Goal: Task Accomplishment & Management: Use online tool/utility

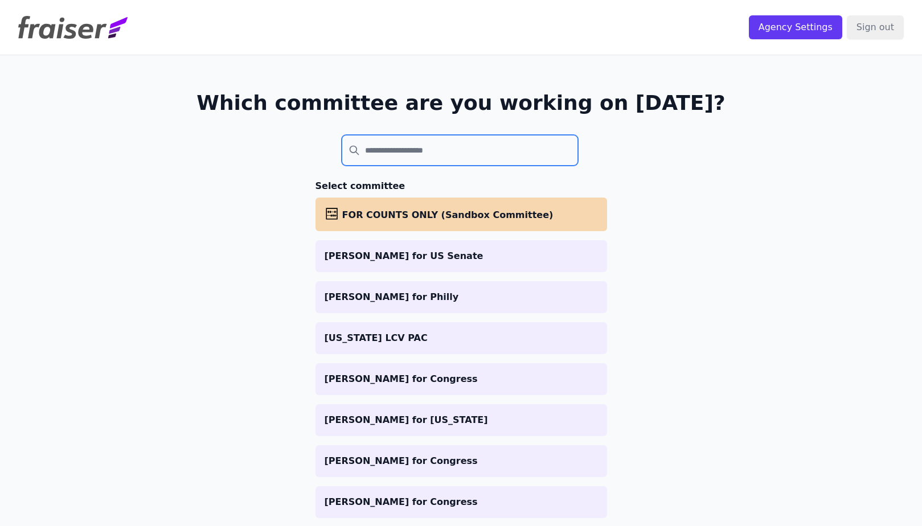
click at [390, 161] on input "search" at bounding box center [460, 150] width 237 height 31
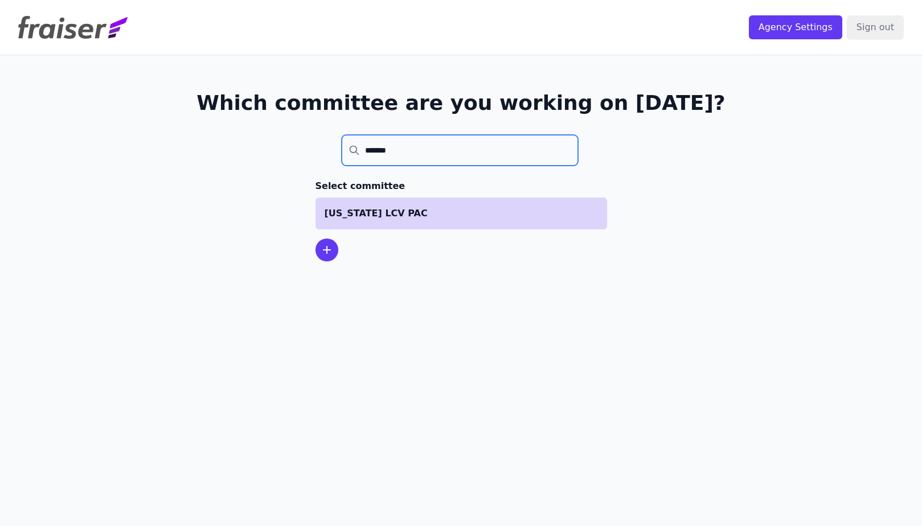
type input "*******"
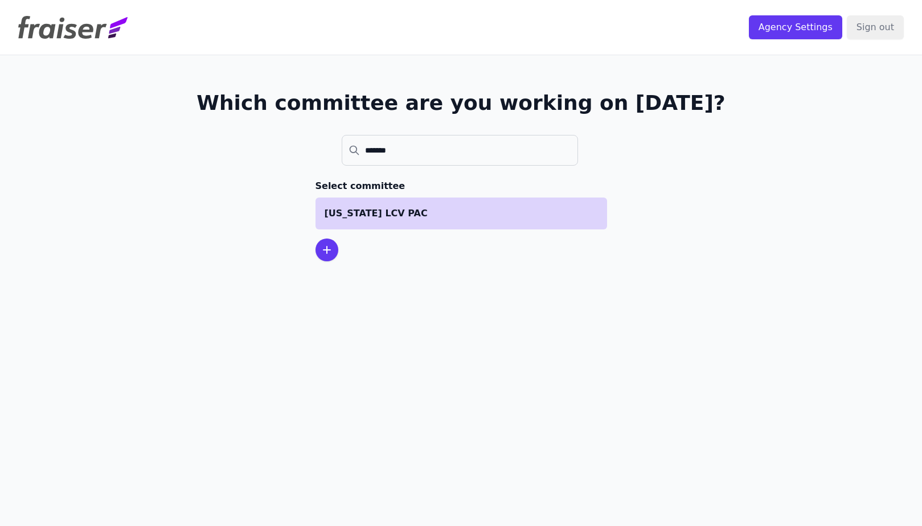
click at [417, 210] on p "[US_STATE] LCV PAC" at bounding box center [461, 214] width 273 height 14
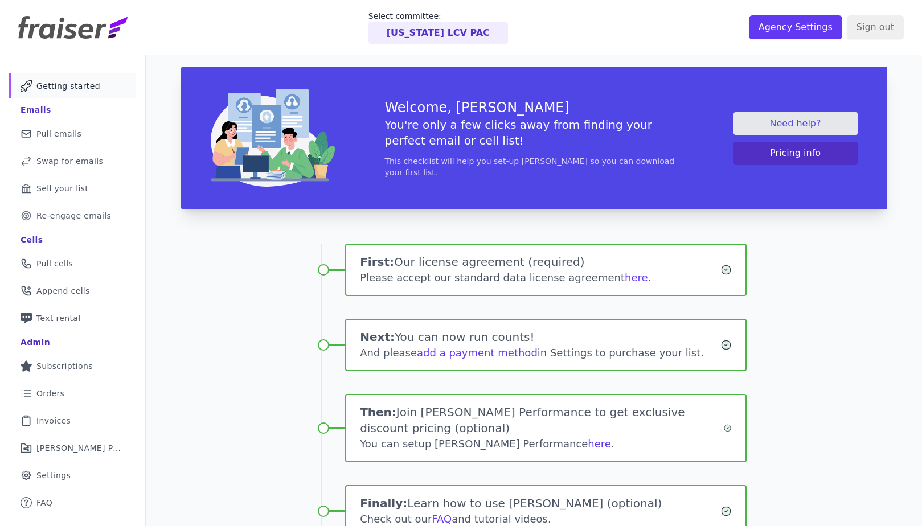
scroll to position [84, 0]
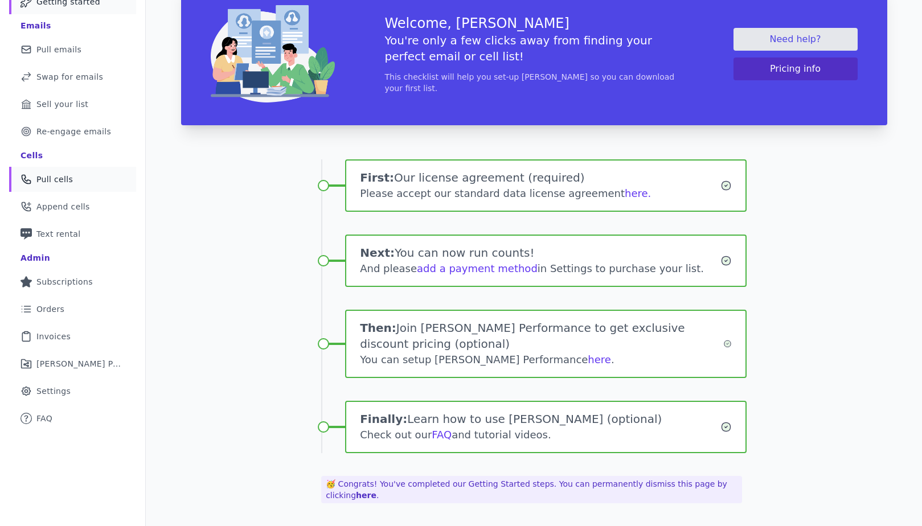
click at [60, 185] on link "Phone Icon Outline of a phone Pull cells" at bounding box center [72, 179] width 127 height 25
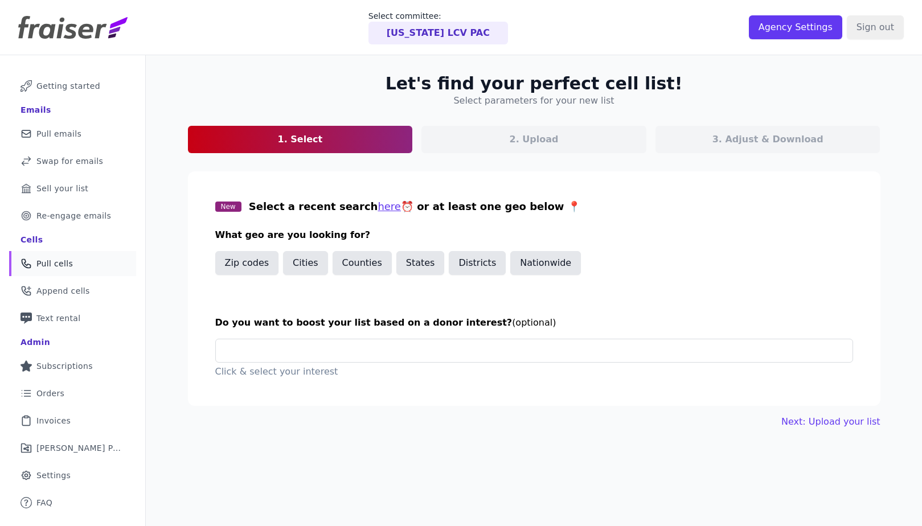
click at [500, 141] on div "2. Upload" at bounding box center [533, 139] width 225 height 27
click at [252, 270] on button "Zip codes" at bounding box center [247, 263] width 64 height 24
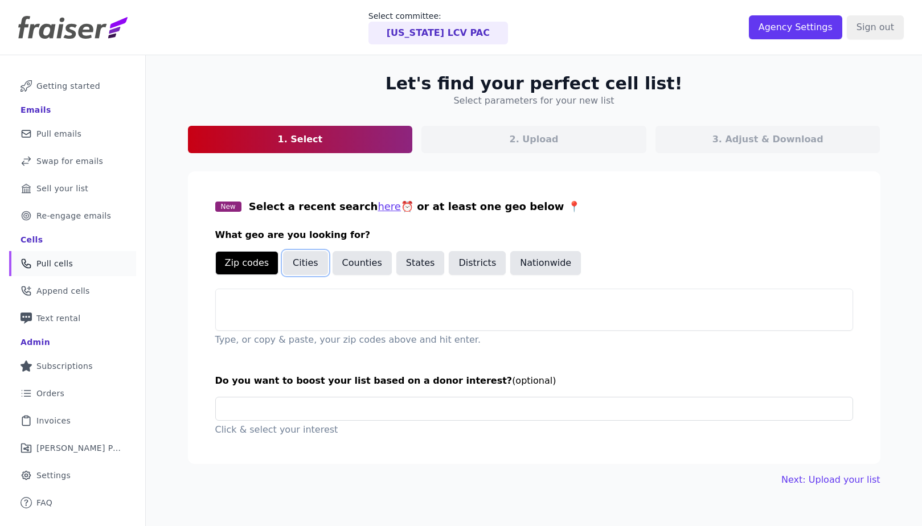
click at [296, 266] on button "Cities" at bounding box center [305, 263] width 45 height 24
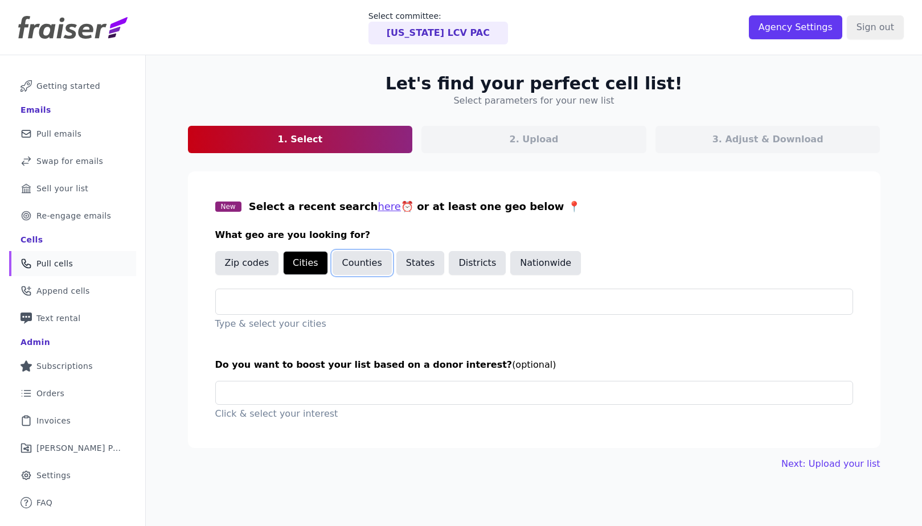
click at [346, 268] on button "Counties" at bounding box center [362, 263] width 59 height 24
click at [400, 261] on button "States" at bounding box center [420, 263] width 48 height 24
click at [290, 308] on input "text" at bounding box center [539, 302] width 628 height 14
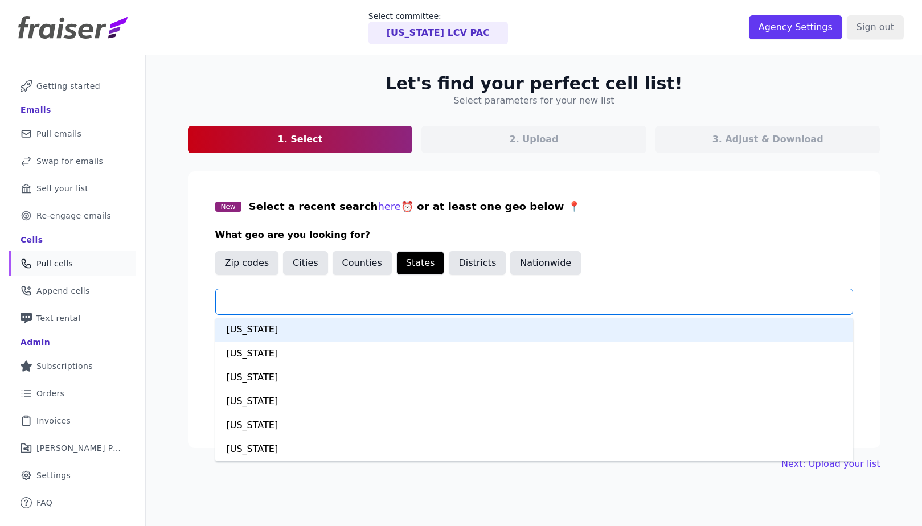
click at [290, 328] on div "Alabama" at bounding box center [534, 330] width 638 height 24
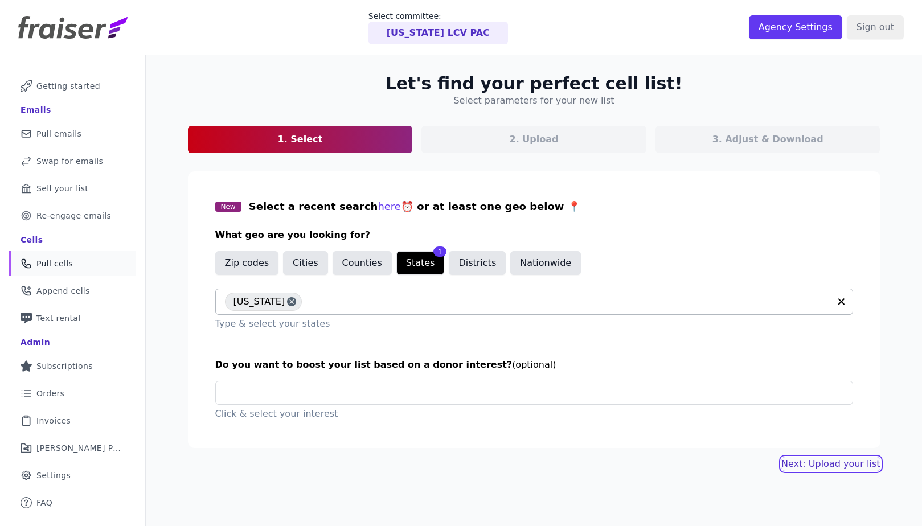
click at [826, 458] on link "Next: Upload your list" at bounding box center [830, 464] width 99 height 14
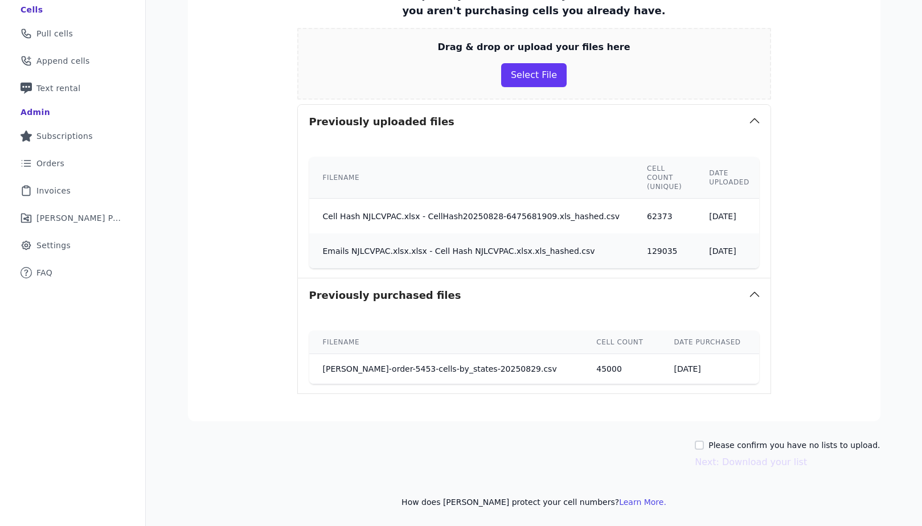
scroll to position [236, 0]
drag, startPoint x: 387, startPoint y: 241, endPoint x: 542, endPoint y: 245, distance: 155.0
click at [542, 245] on td "Emails NJLCVPAC.xlsx.xlsx - Cell Hash NJLCVPAC.xlsx.xls_hashed.csv" at bounding box center [471, 251] width 325 height 35
drag, startPoint x: 540, startPoint y: 247, endPoint x: 445, endPoint y: 240, distance: 95.4
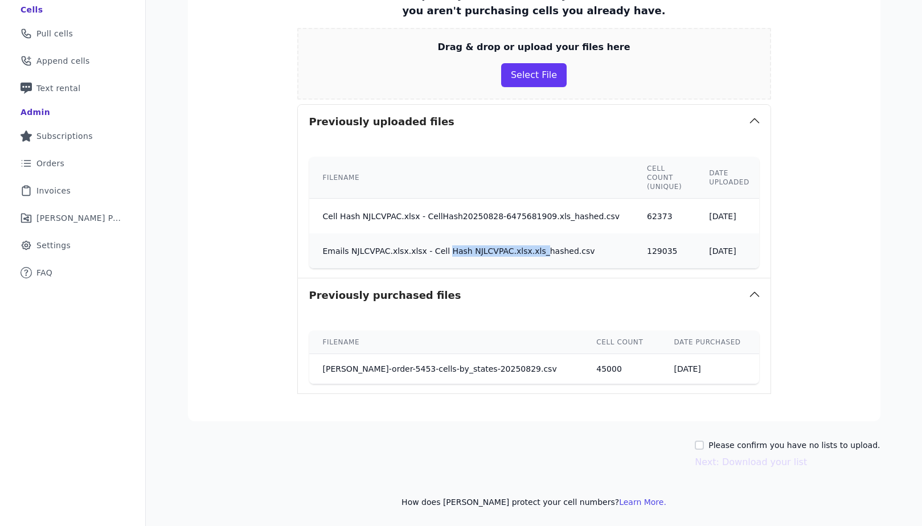
click at [445, 240] on td "Emails NJLCVPAC.xlsx.xlsx - Cell Hash NJLCVPAC.xlsx.xls_hashed.csv" at bounding box center [471, 251] width 325 height 35
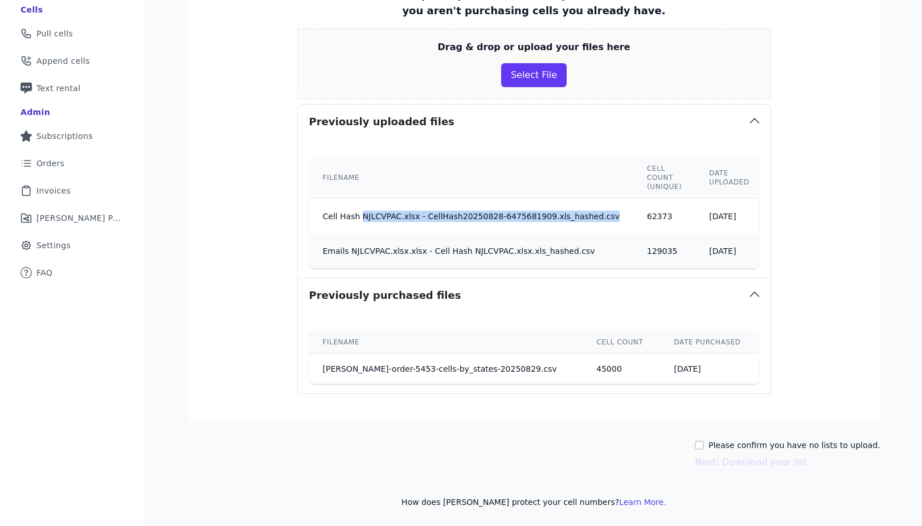
drag, startPoint x: 358, startPoint y: 212, endPoint x: 605, endPoint y: 208, distance: 247.2
click at [605, 208] on td "Cell Hash NJLCVPAC.xlsx - CellHash20250828-6475681909.xls_hashed.csv" at bounding box center [471, 216] width 325 height 35
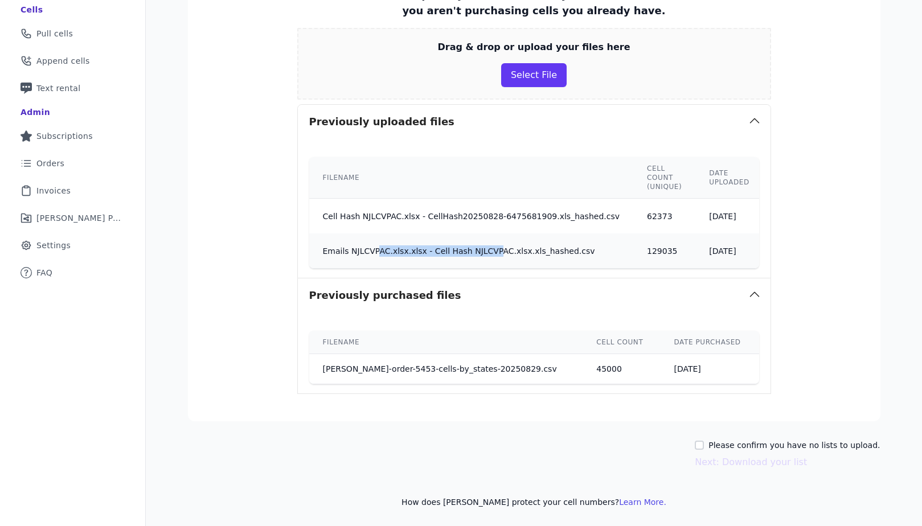
drag, startPoint x: 375, startPoint y: 246, endPoint x: 498, endPoint y: 248, distance: 123.6
click at [498, 248] on td "Emails NJLCVPAC.xlsx.xlsx - Cell Hash NJLCVPAC.xlsx.xls_hashed.csv" at bounding box center [471, 251] width 325 height 35
